Goal: Task Accomplishment & Management: Manage account settings

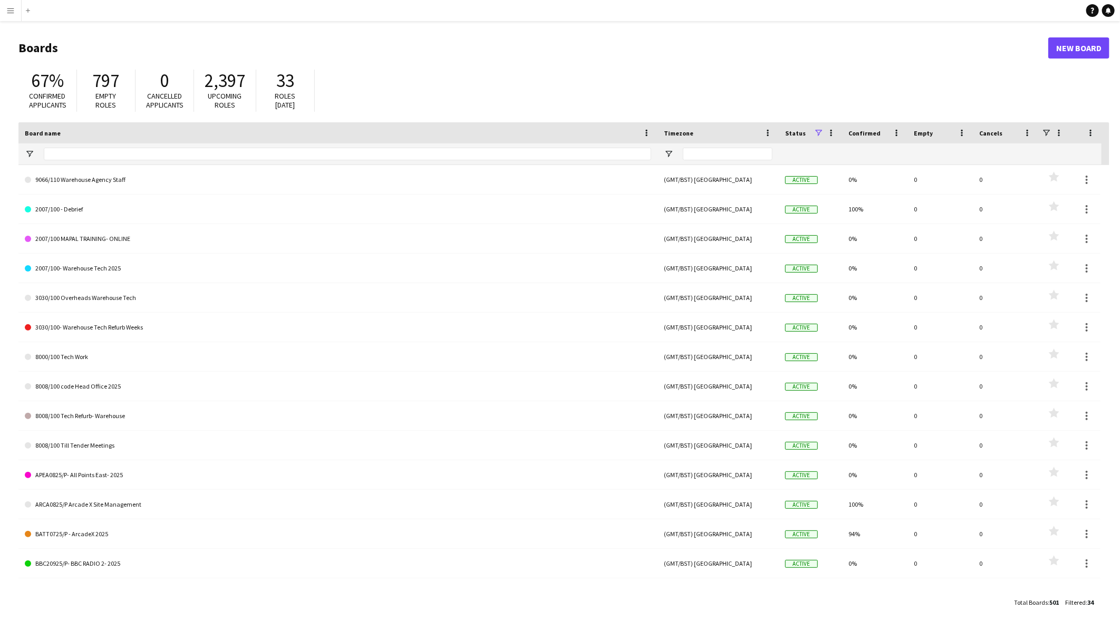
click at [12, 11] on app-icon "Menu" at bounding box center [10, 10] width 8 height 8
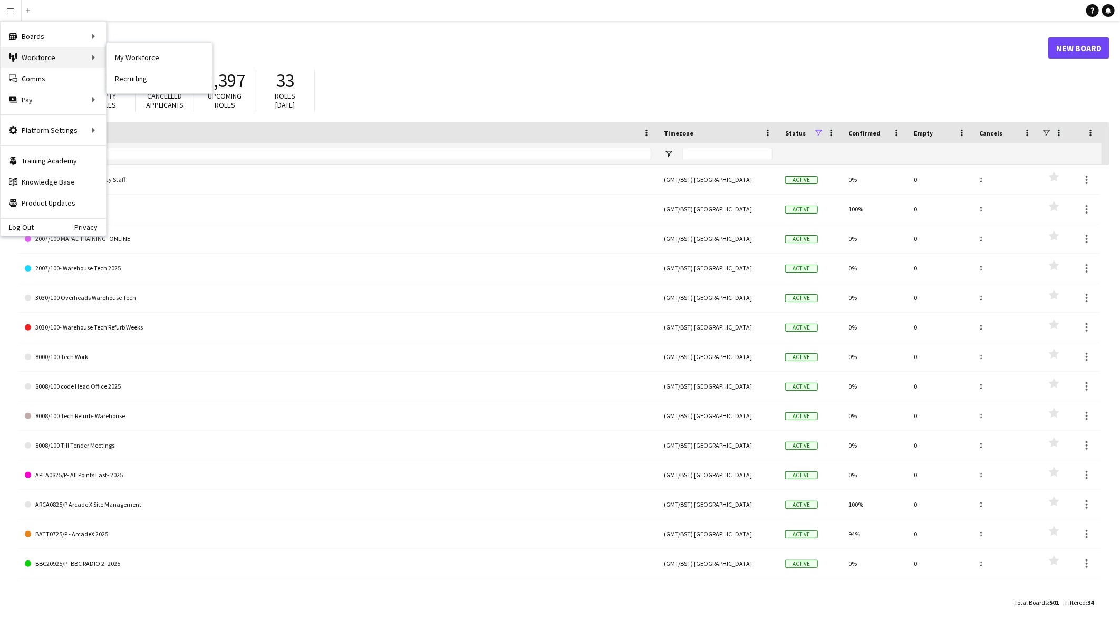
click at [38, 53] on div "Workforce Workforce" at bounding box center [53, 57] width 105 height 21
click at [139, 85] on link "Status" at bounding box center [158, 78] width 105 height 21
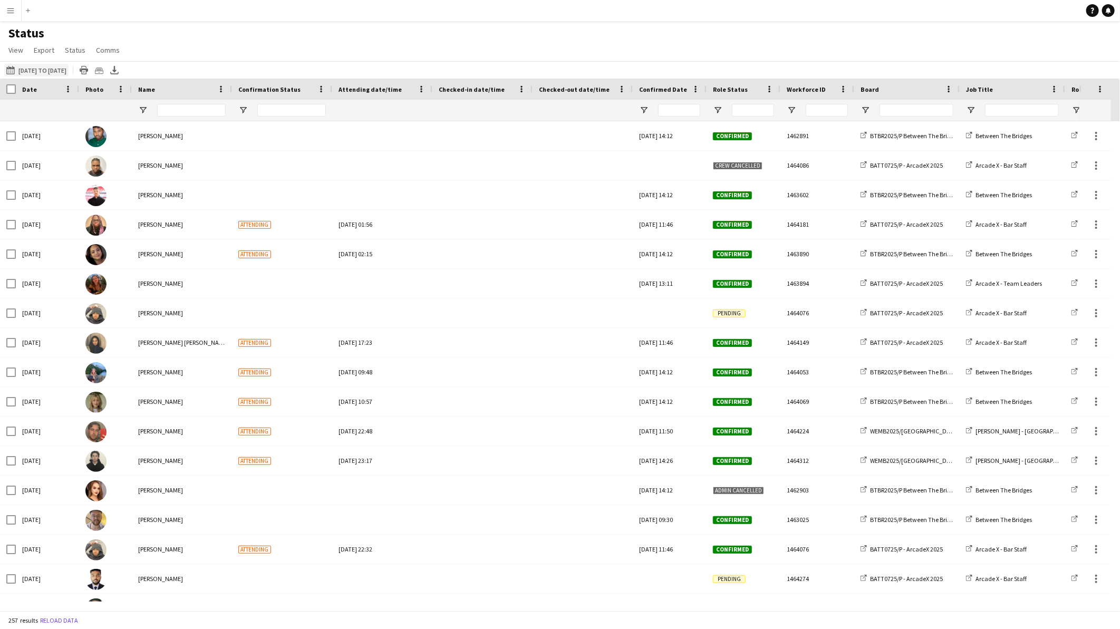
click at [69, 76] on button "[DATE] to [DATE] [DATE] to [DATE]" at bounding box center [36, 70] width 64 height 13
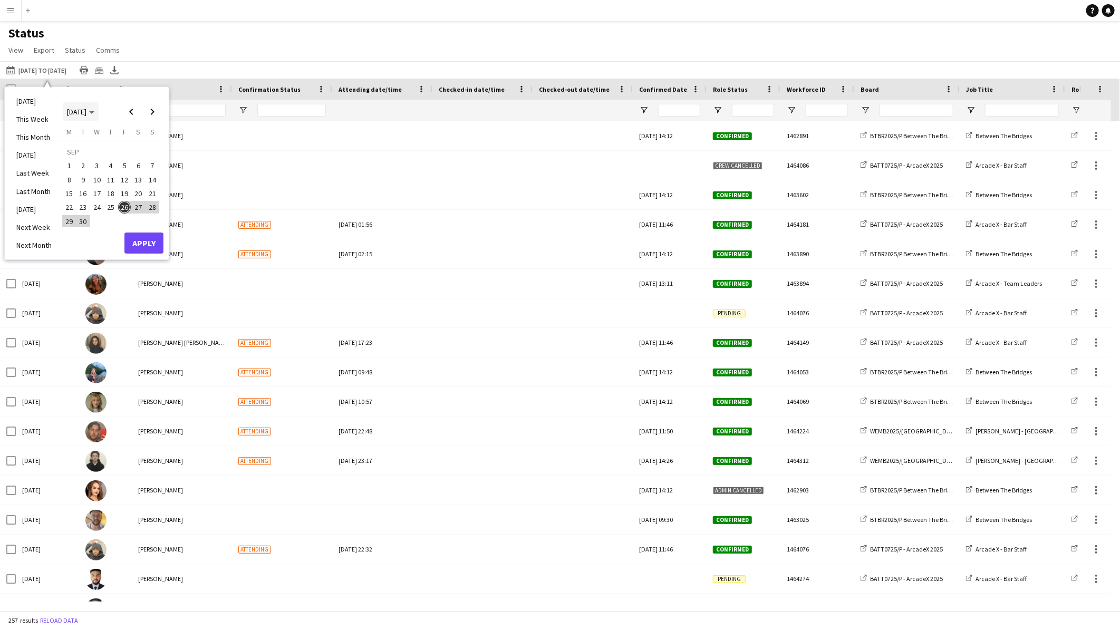
click at [94, 112] on polygon "Choose month and year" at bounding box center [91, 112] width 5 height 3
click at [98, 163] on span "2025" at bounding box center [98, 166] width 22 height 13
click at [124, 162] on span "[DATE]" at bounding box center [123, 166] width 22 height 13
click at [124, 162] on span "4" at bounding box center [124, 166] width 13 height 13
click at [145, 240] on button "Apply" at bounding box center [143, 242] width 39 height 21
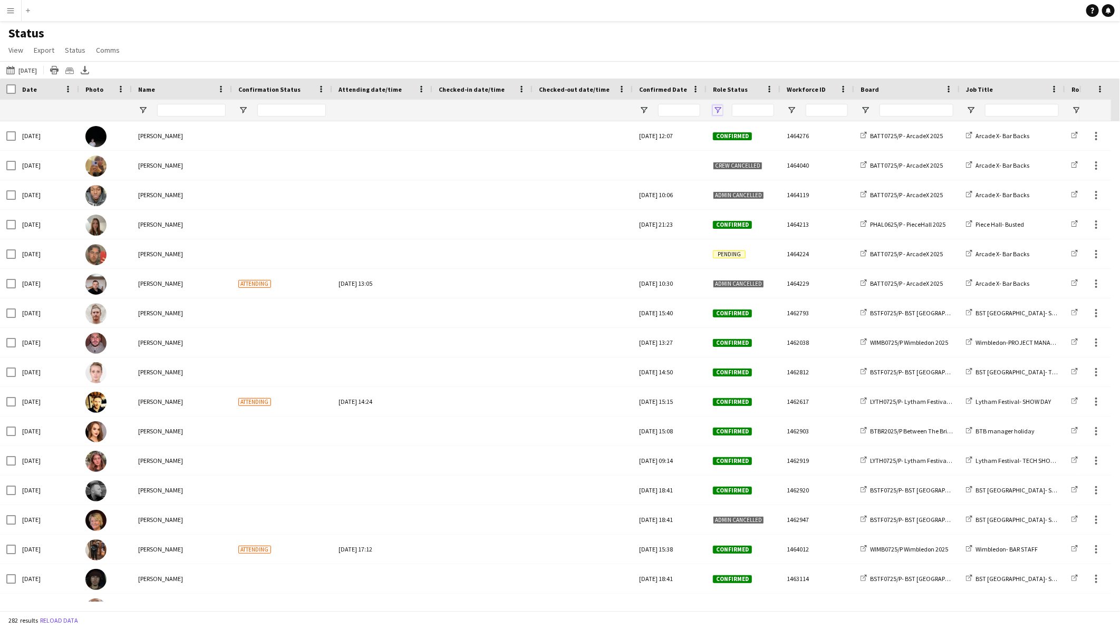
click at [716, 106] on span "Open Filter Menu" at bounding box center [717, 109] width 9 height 9
click at [745, 176] on div "(Select All)" at bounding box center [771, 175] width 83 height 8
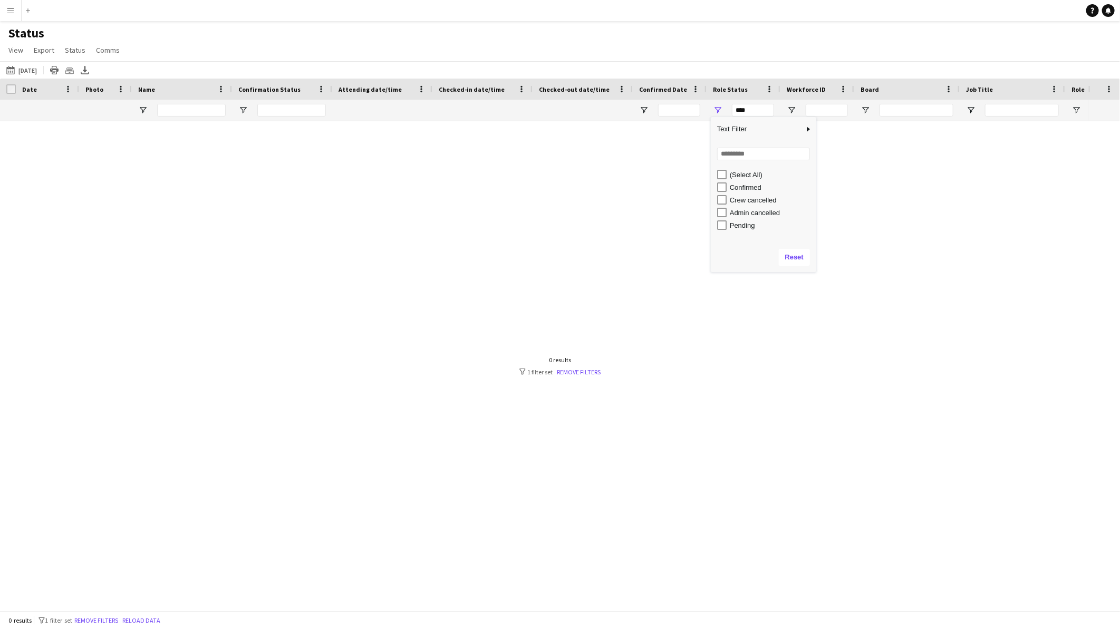
click at [747, 191] on div "Confirmed" at bounding box center [771, 187] width 83 height 8
type input "**********"
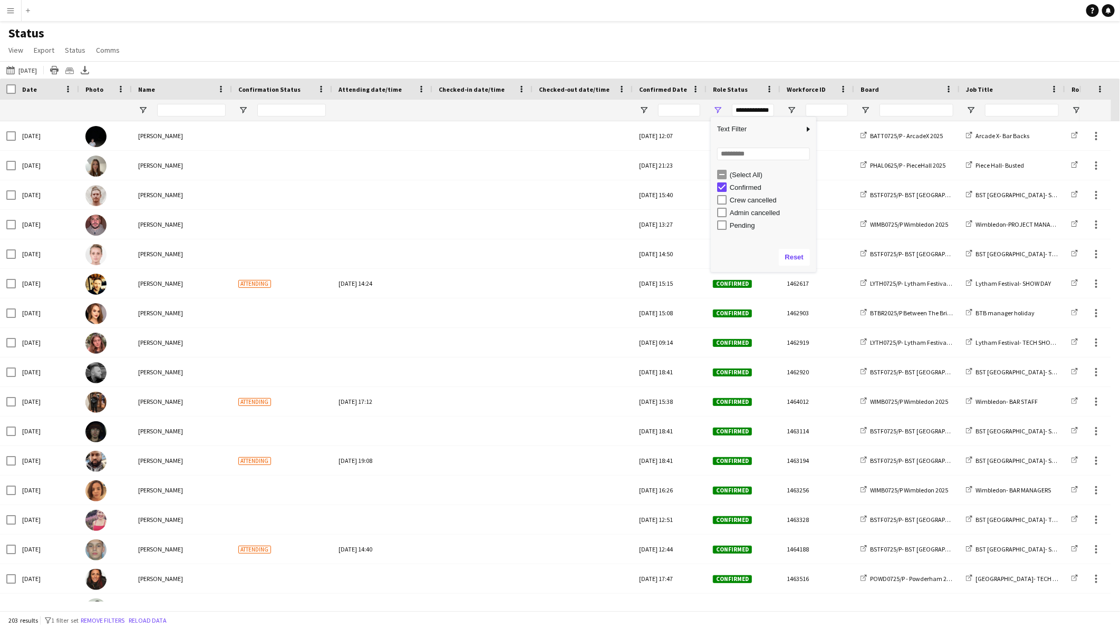
click at [759, 44] on div "Status View Views Default view BTB upload workforce New starters Payroll checks…" at bounding box center [560, 43] width 1120 height 36
click at [16, 48] on span "View" at bounding box center [15, 49] width 15 height 9
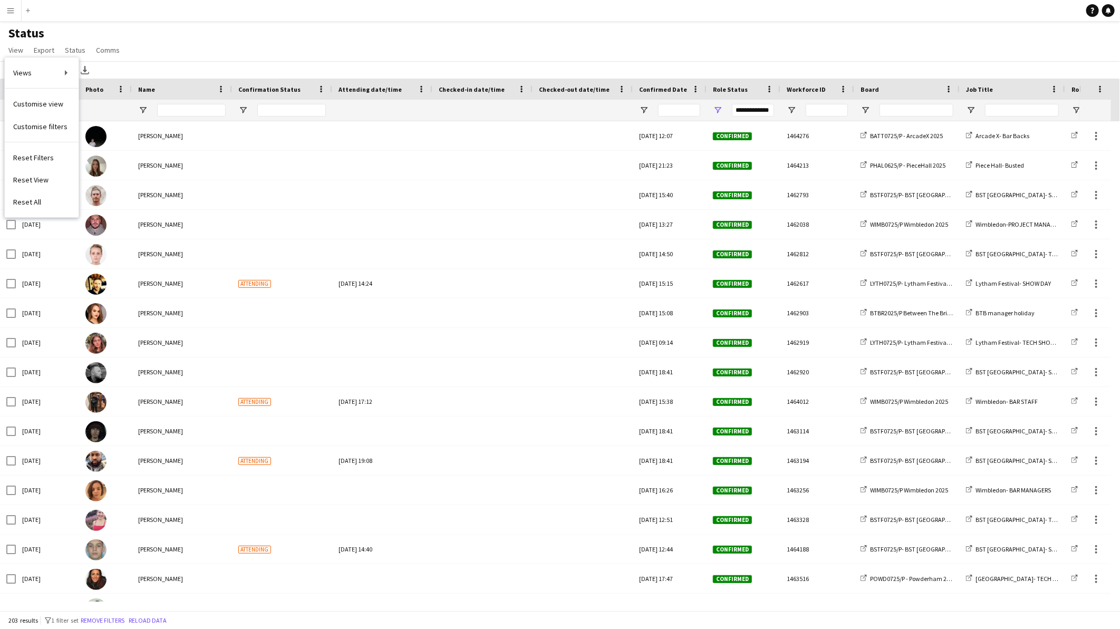
click at [44, 102] on span "Customise view" at bounding box center [38, 103] width 50 height 9
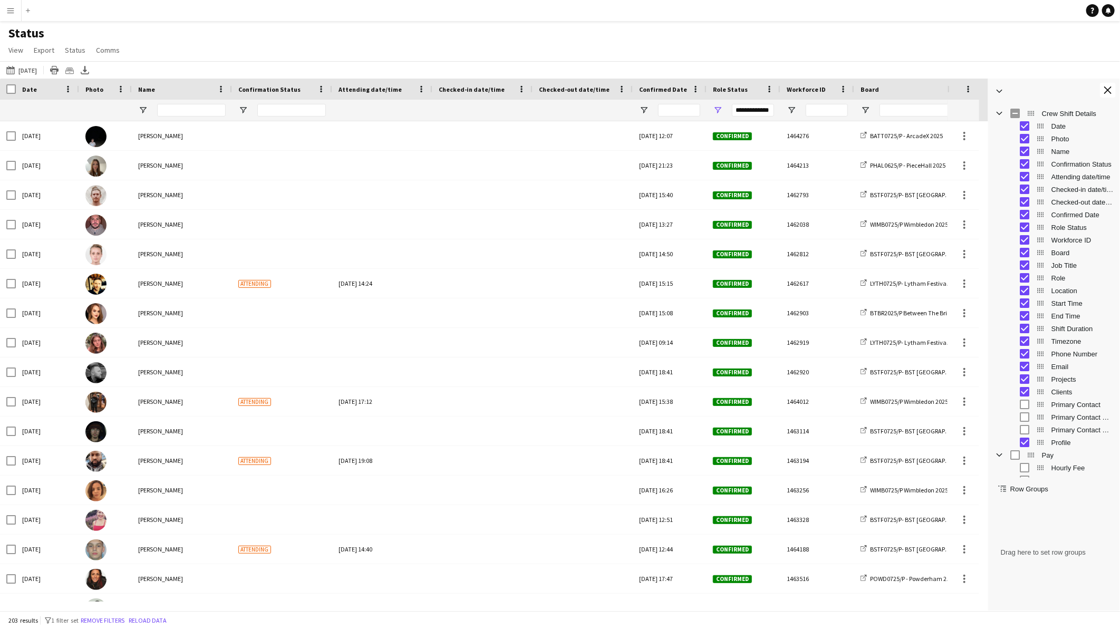
click at [1064, 192] on span "Checked-in date/time" at bounding box center [1082, 190] width 62 height 8
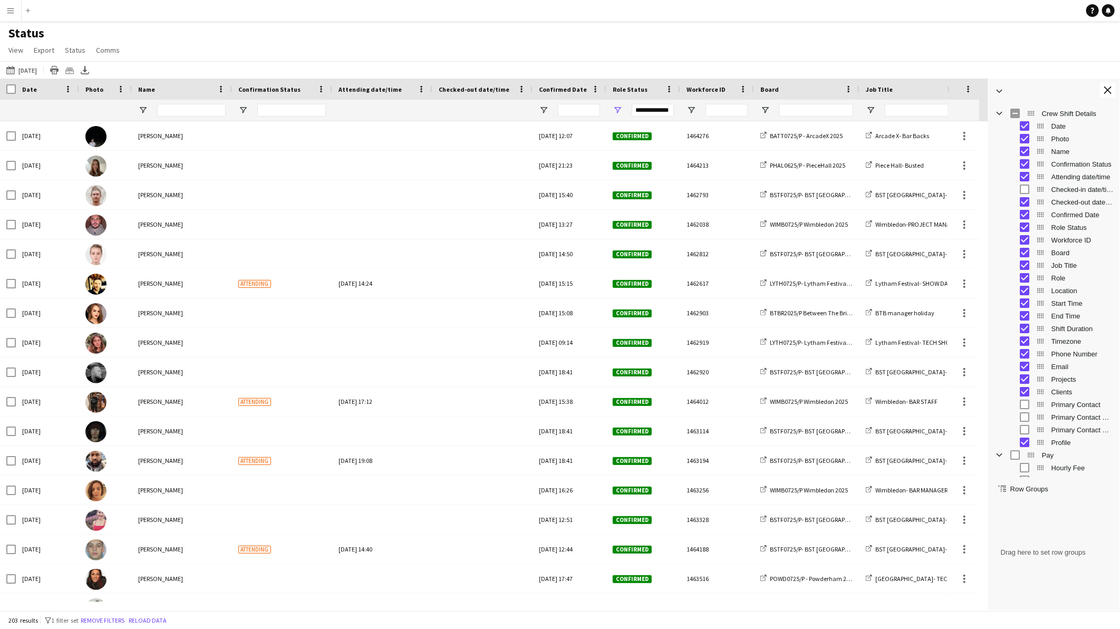
click at [1062, 203] on span "Checked-out date/time" at bounding box center [1082, 202] width 62 height 8
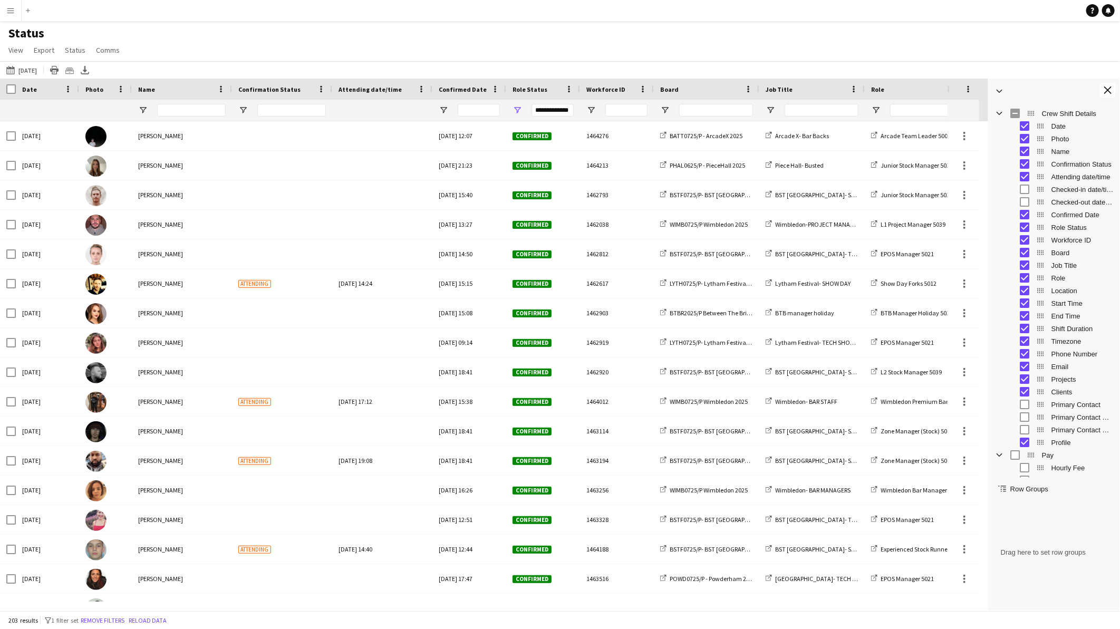
click at [1061, 161] on span "Confirmation Status" at bounding box center [1082, 164] width 62 height 8
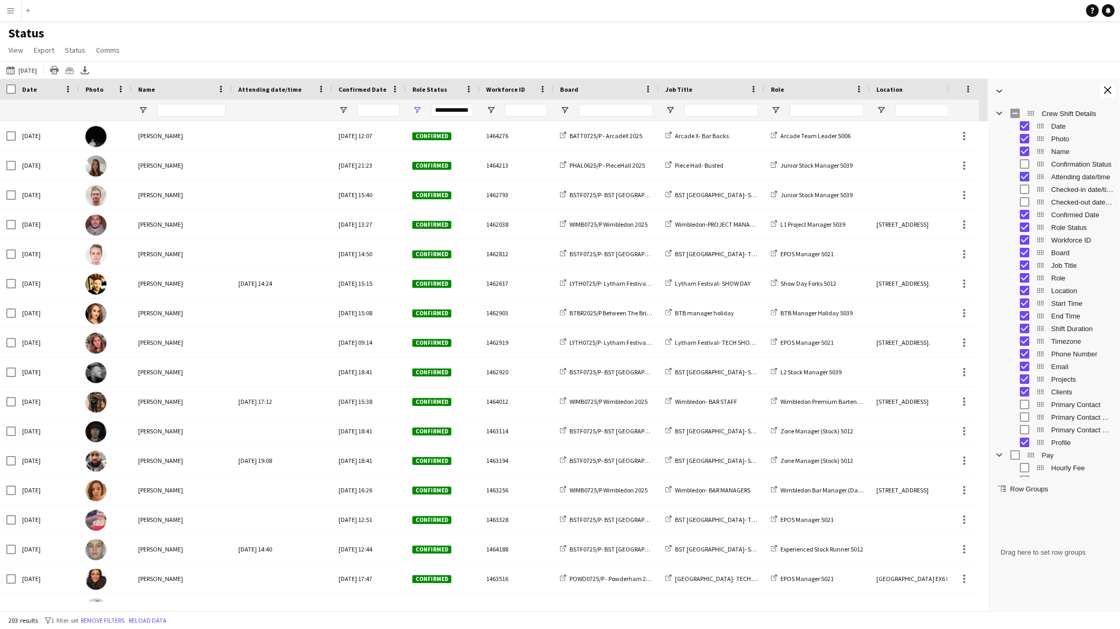
click at [1063, 177] on span "Attending date/time" at bounding box center [1082, 177] width 62 height 8
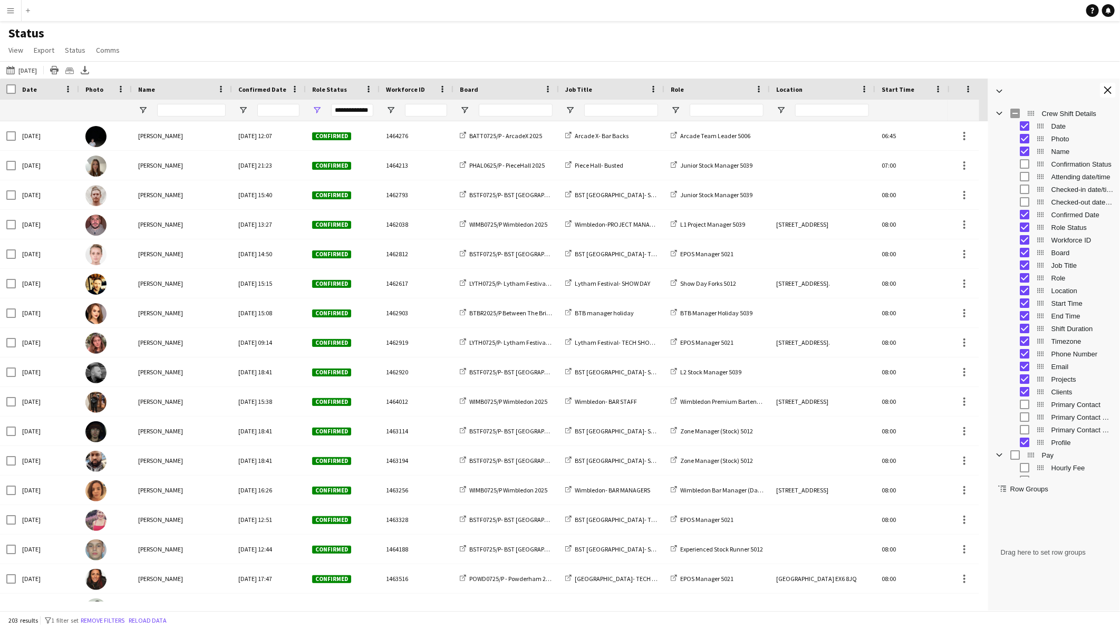
click at [1067, 291] on span "Location" at bounding box center [1082, 291] width 62 height 8
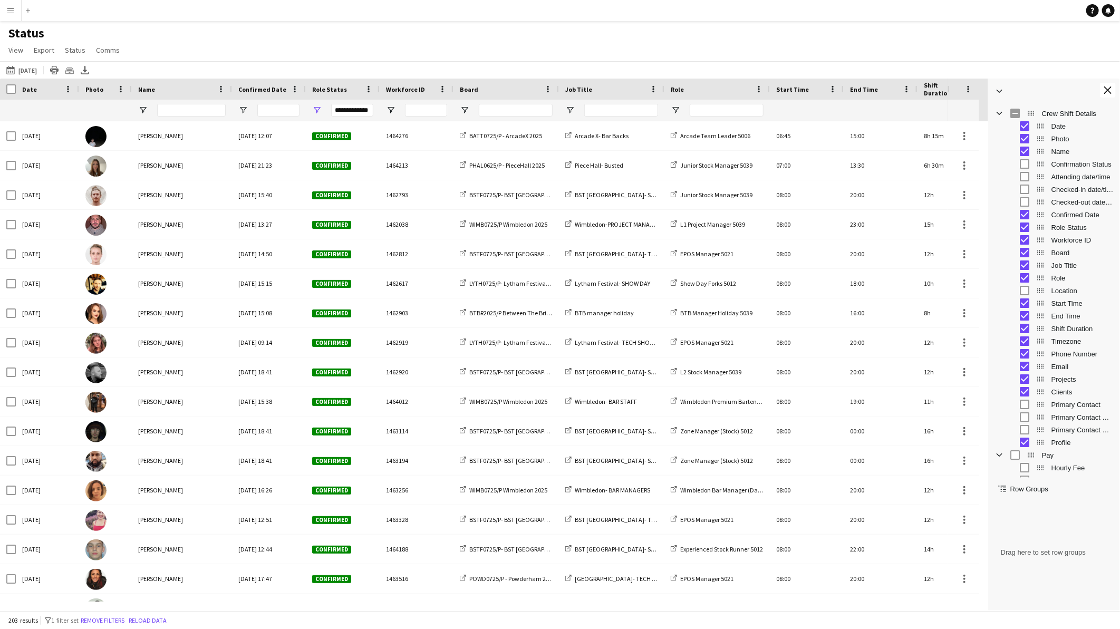
click at [833, 28] on div "Status View Views Default view BTB upload workforce New starters Payroll checks…" at bounding box center [560, 43] width 1120 height 36
click at [1110, 88] on app-icon "Close tool panel" at bounding box center [1107, 89] width 7 height 7
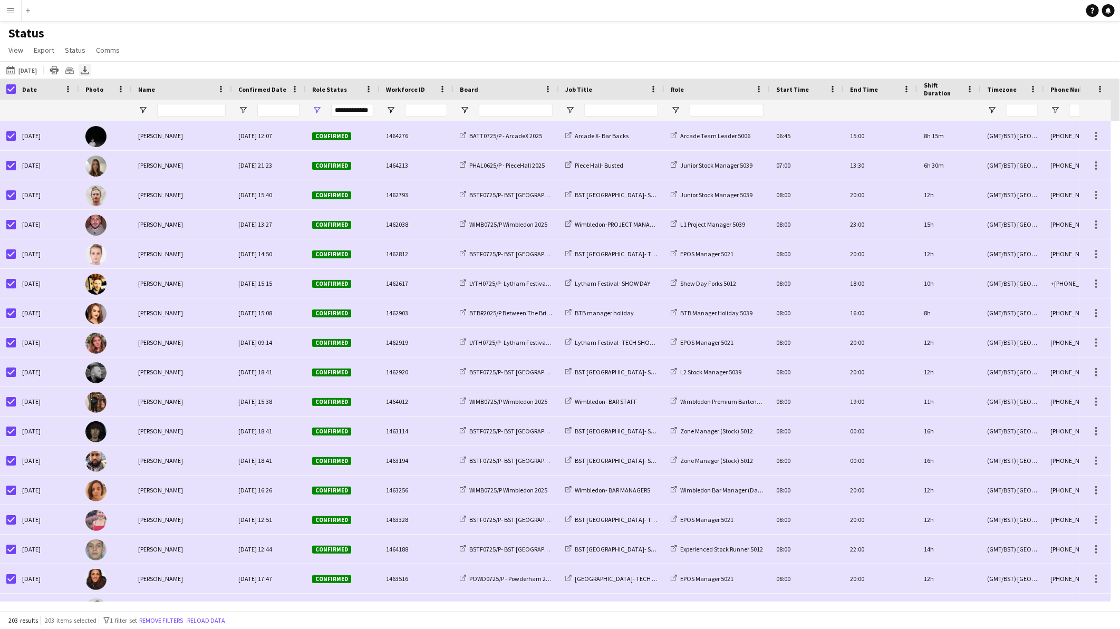
click at [89, 69] on icon "Export XLSX" at bounding box center [85, 70] width 8 height 8
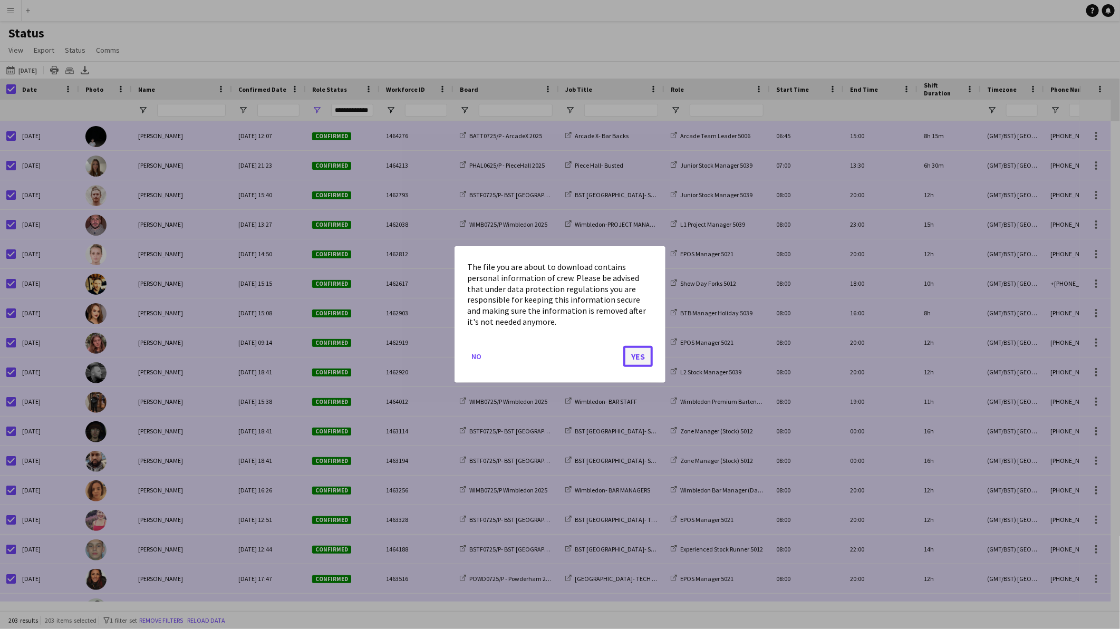
click at [638, 352] on button "Yes" at bounding box center [638, 356] width 30 height 21
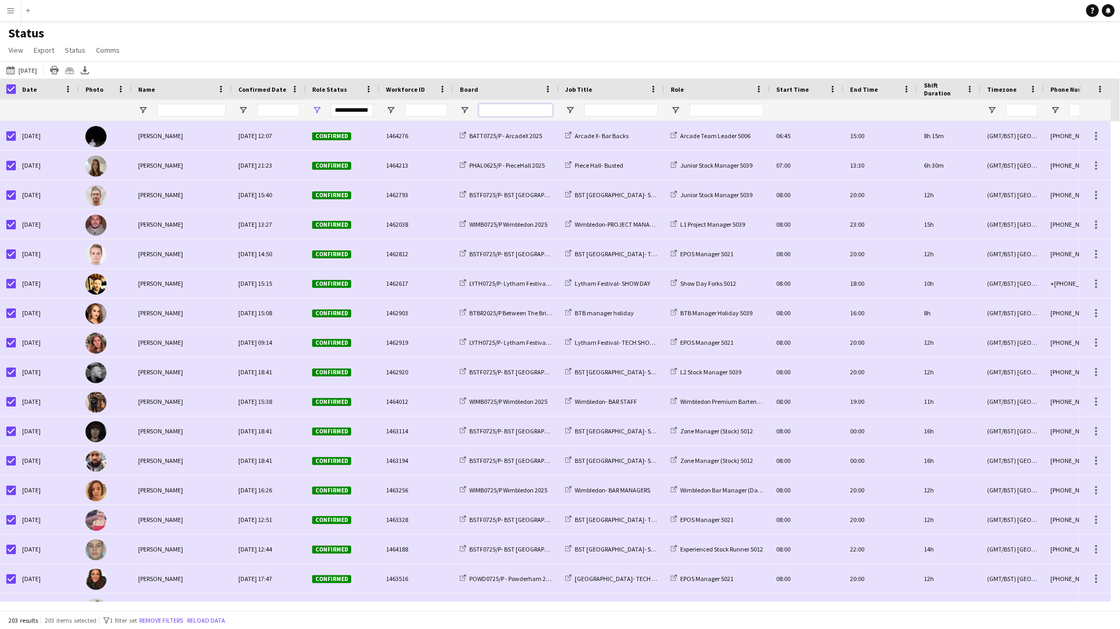
click at [510, 109] on input "Board Filter Input" at bounding box center [516, 110] width 74 height 13
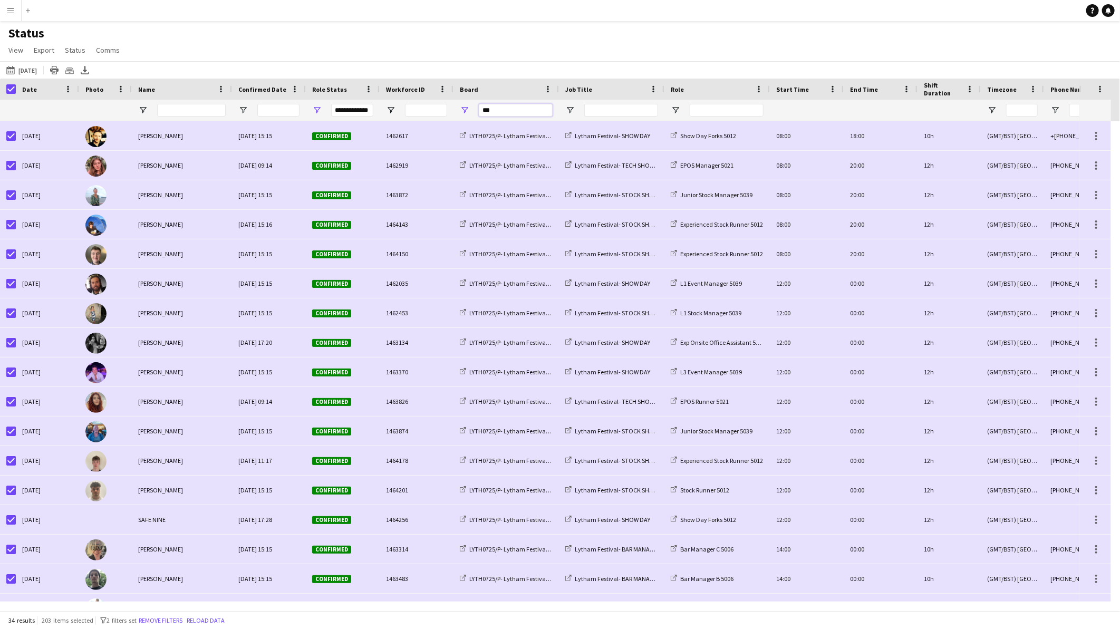
type input "***"
click at [519, 54] on div "Status View Views Default view BTB upload workforce New starters Payroll checks…" at bounding box center [560, 43] width 1120 height 36
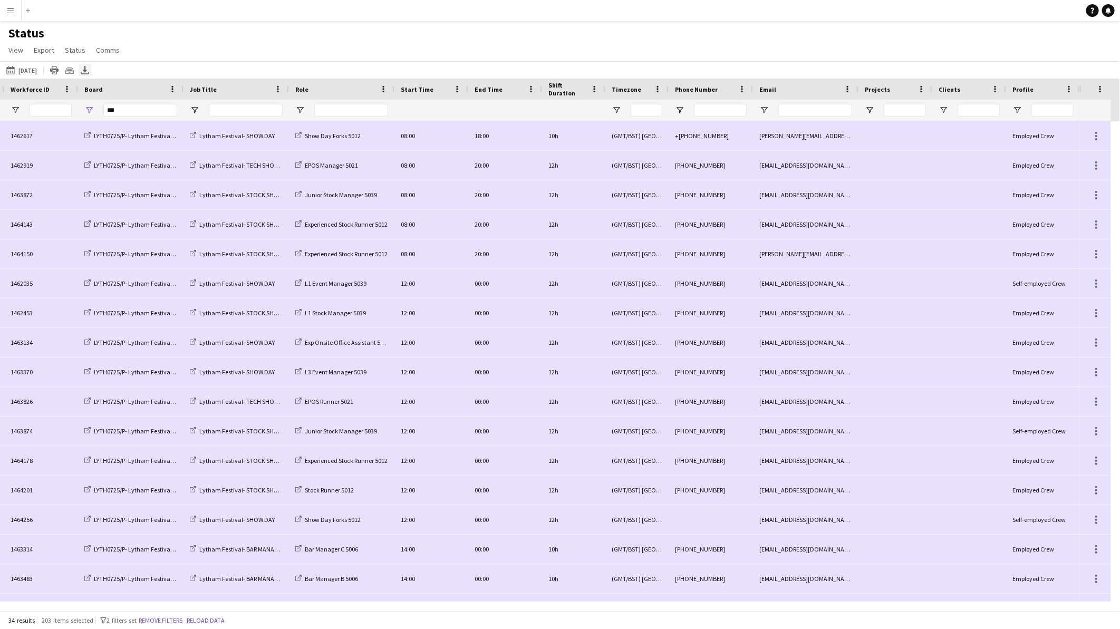
click at [89, 71] on icon "Export XLSX" at bounding box center [85, 70] width 8 height 8
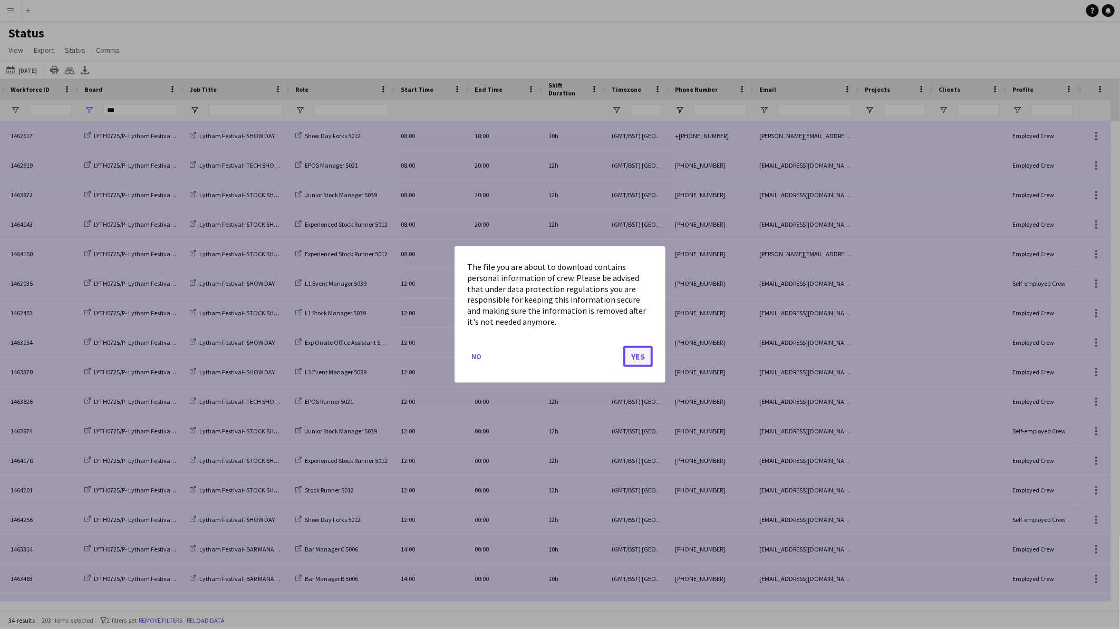
click at [645, 354] on button "Yes" at bounding box center [638, 356] width 30 height 21
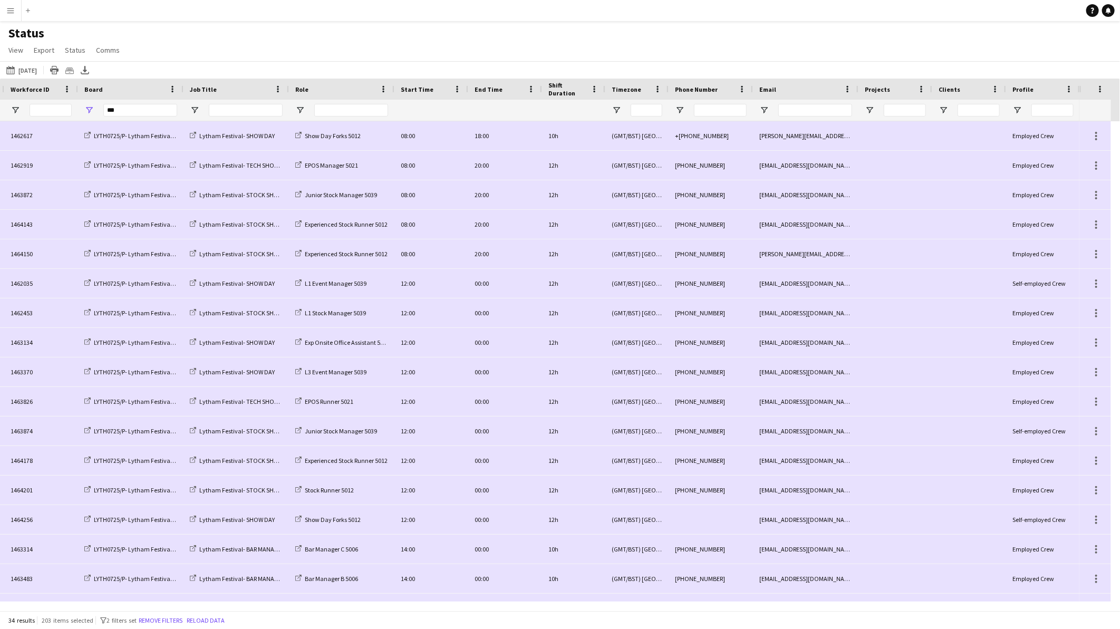
click at [8, 3] on button "Menu" at bounding box center [10, 10] width 21 height 21
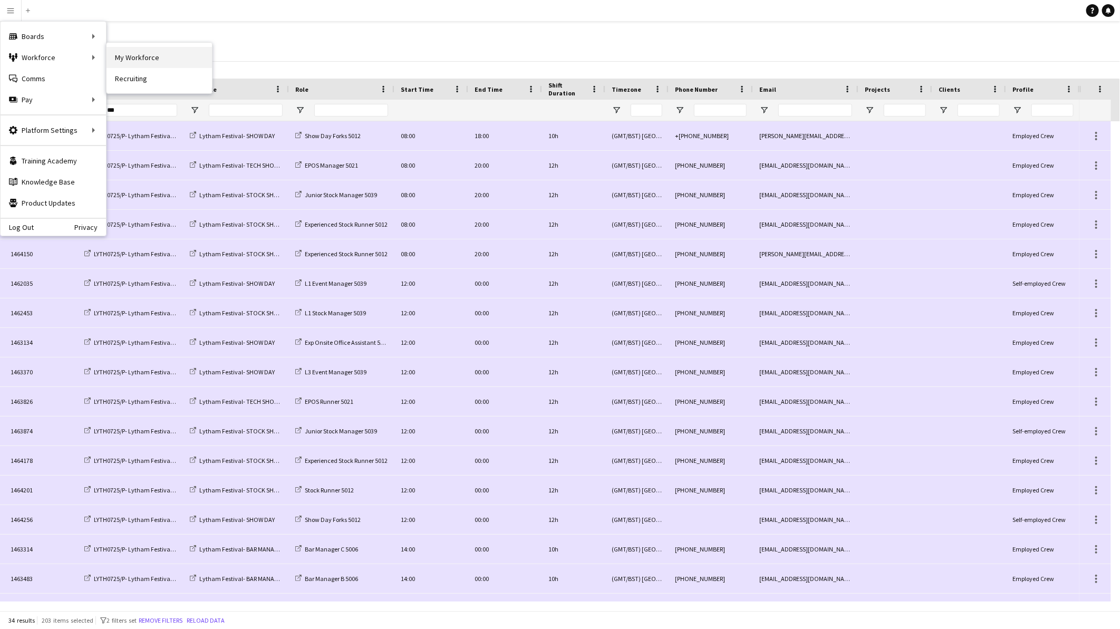
click at [179, 54] on link "My Workforce" at bounding box center [158, 57] width 105 height 21
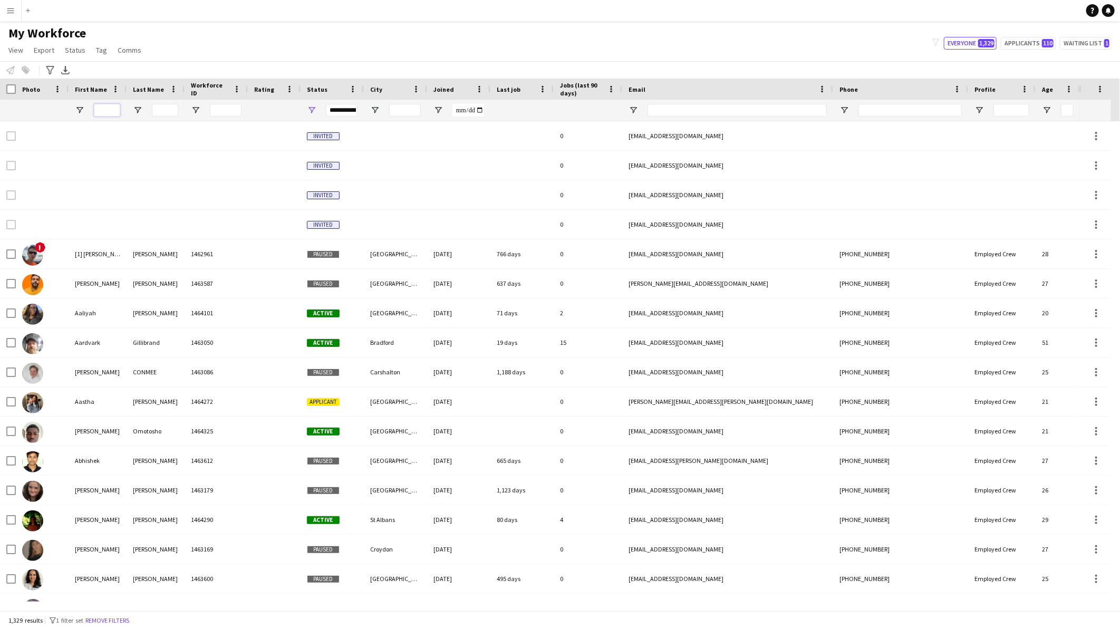
click at [110, 110] on input "First Name Filter Input" at bounding box center [107, 110] width 26 height 13
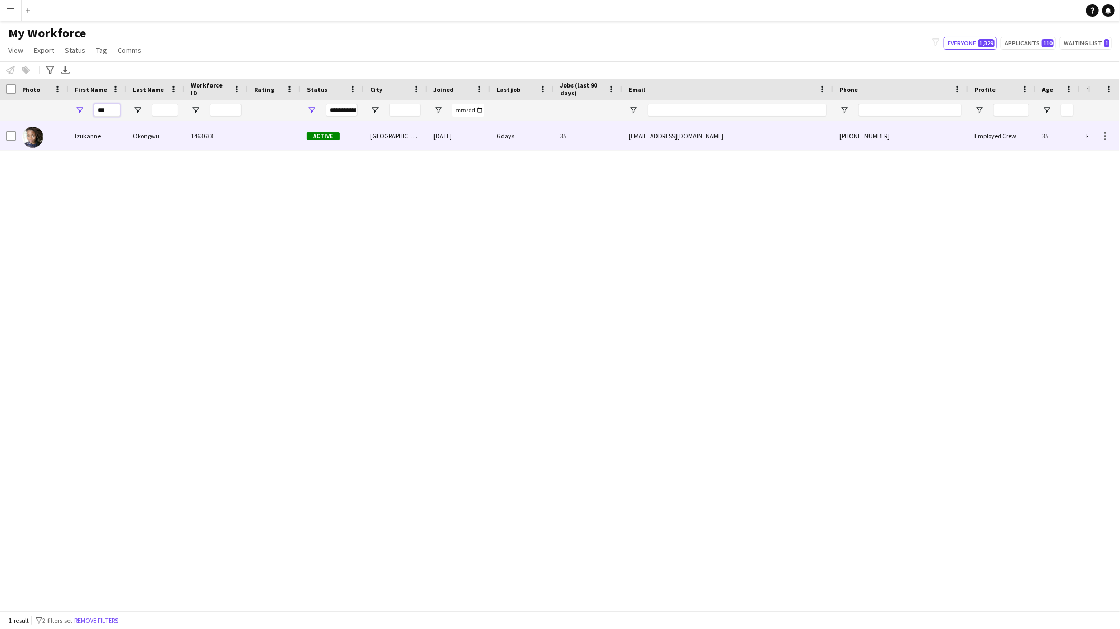
type input "***"
click at [109, 131] on div "Izukanne" at bounding box center [98, 135] width 58 height 29
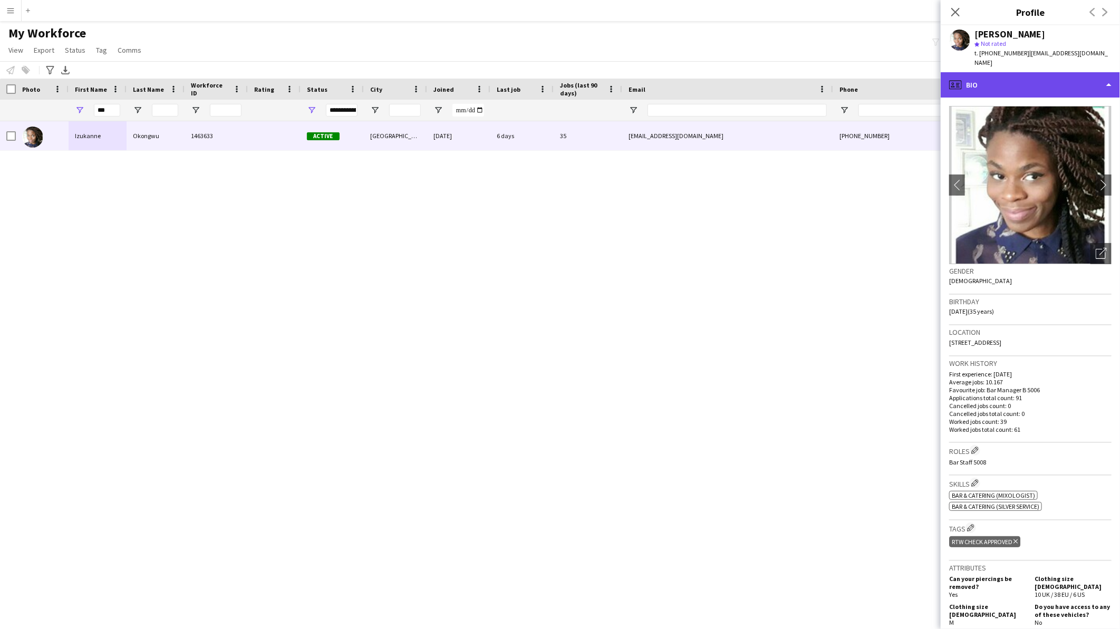
click at [1042, 82] on div "profile Bio" at bounding box center [1029, 84] width 179 height 25
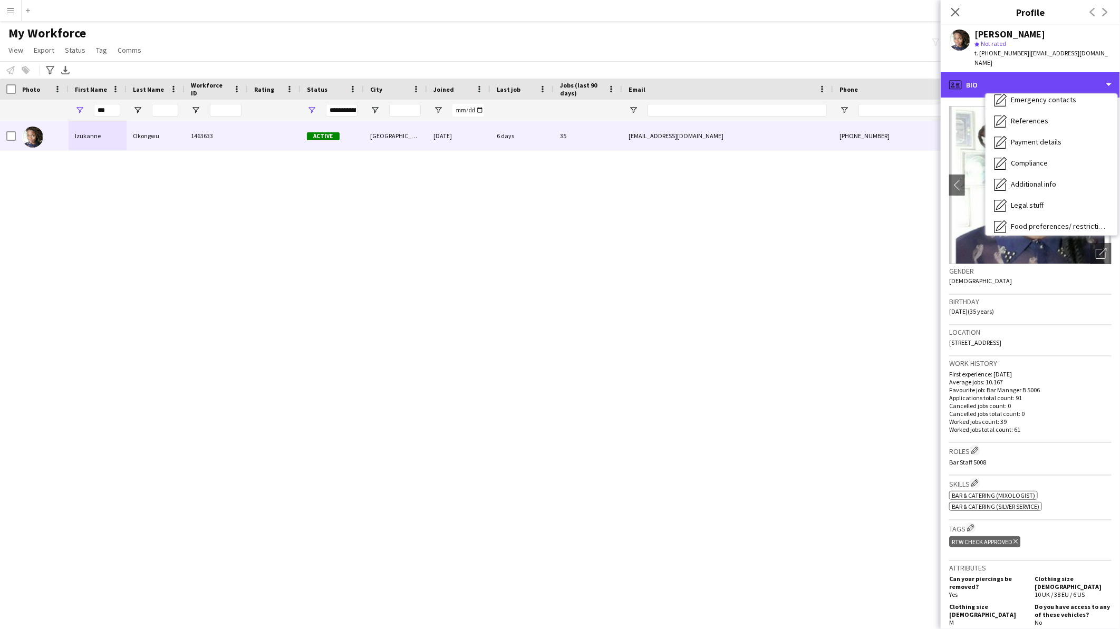
scroll to position [140, 0]
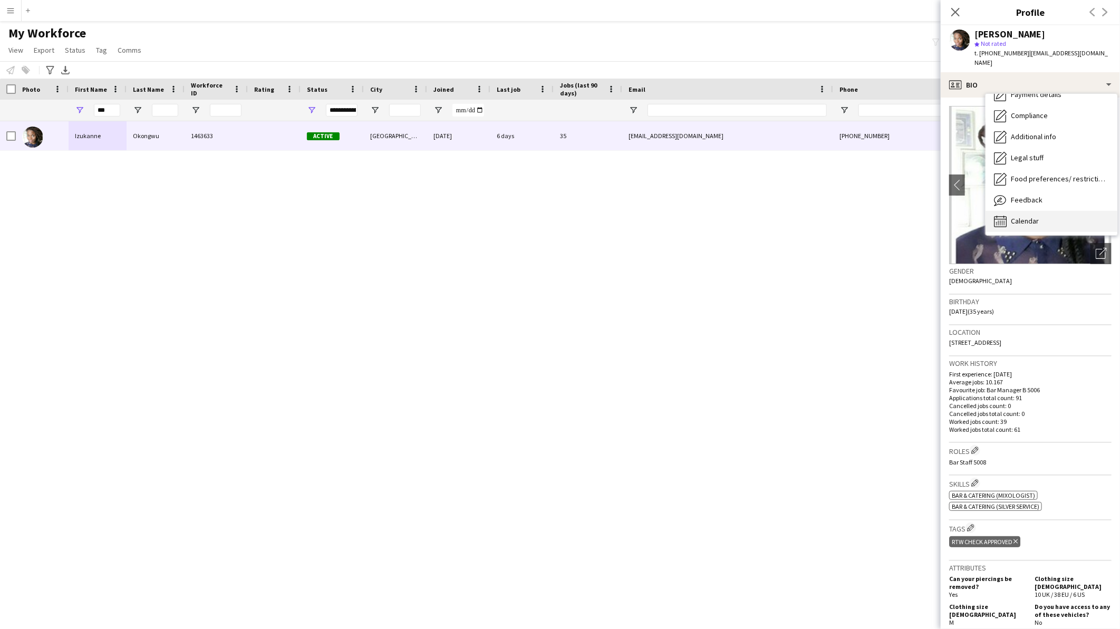
click at [1043, 216] on div "Calendar Calendar" at bounding box center [1051, 221] width 132 height 21
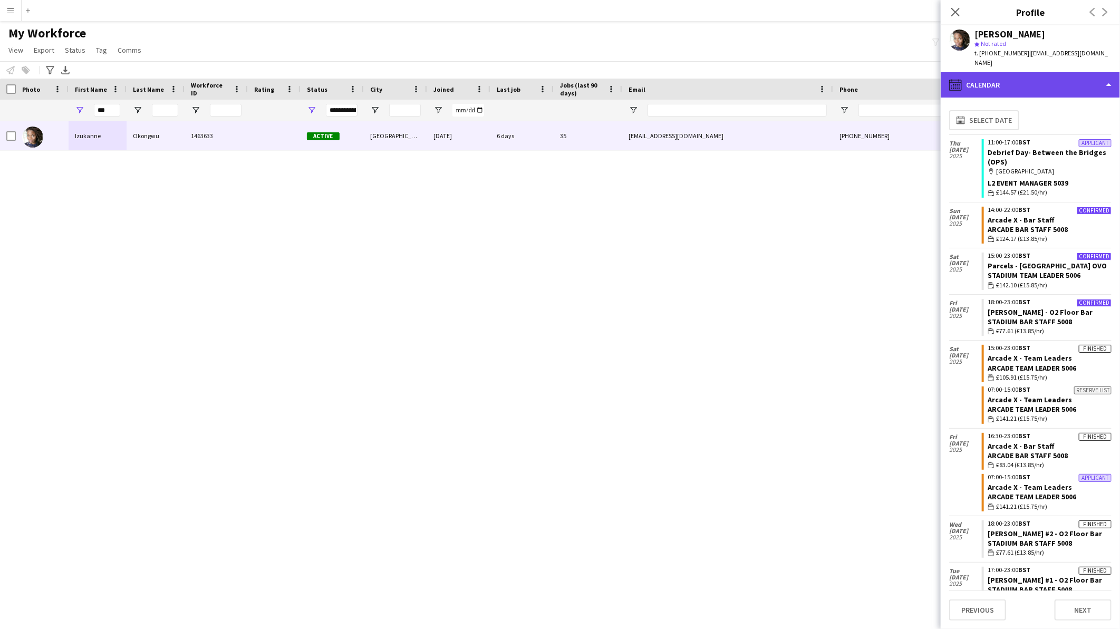
click at [1004, 74] on div "calendar-full Calendar" at bounding box center [1029, 84] width 179 height 25
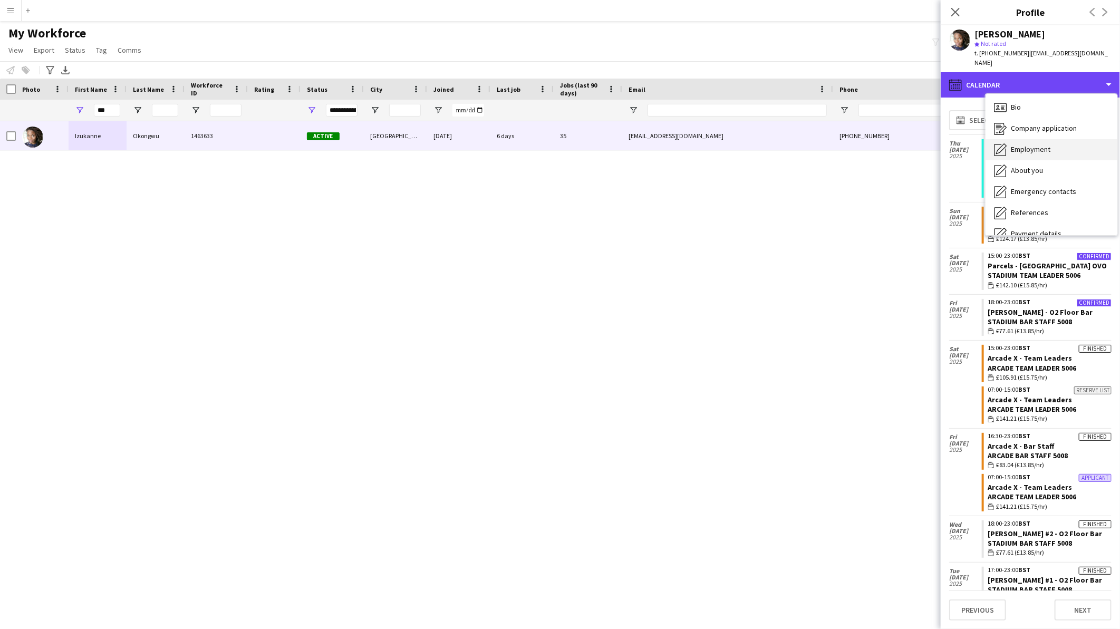
scroll to position [0, 0]
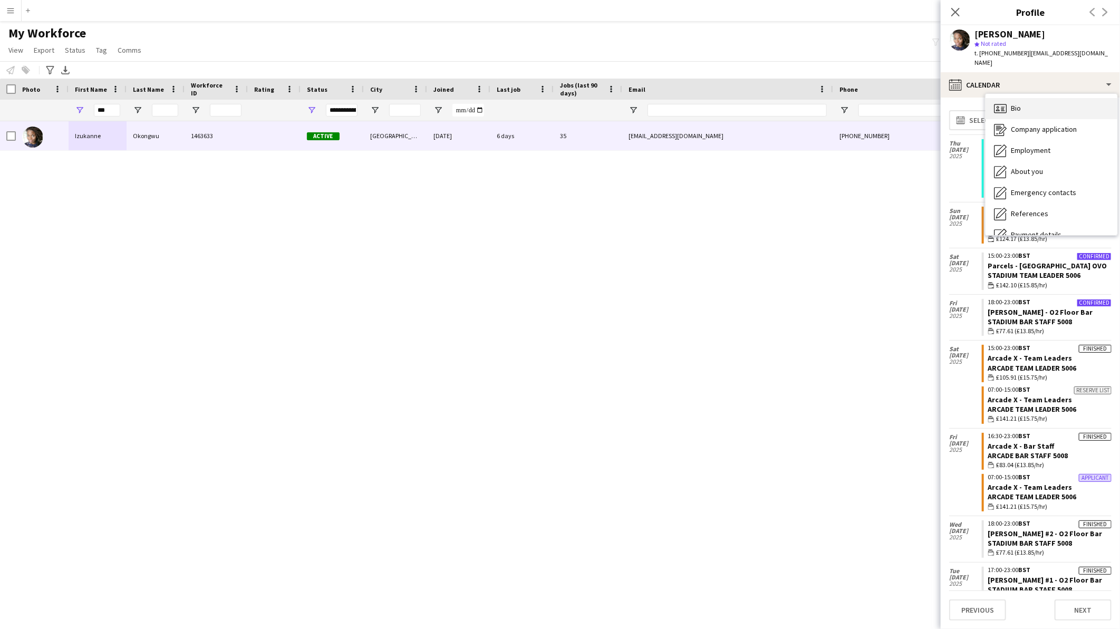
click at [1033, 108] on div "Bio Bio" at bounding box center [1051, 108] width 132 height 21
